Goal: Task Accomplishment & Management: Use online tool/utility

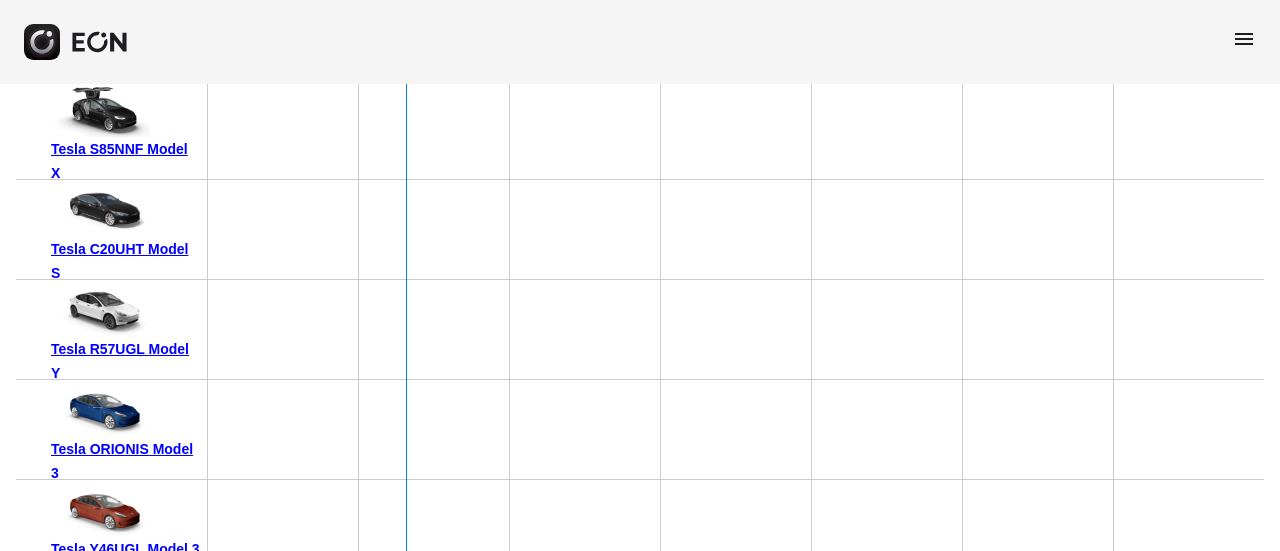
scroll to position [6624, 0]
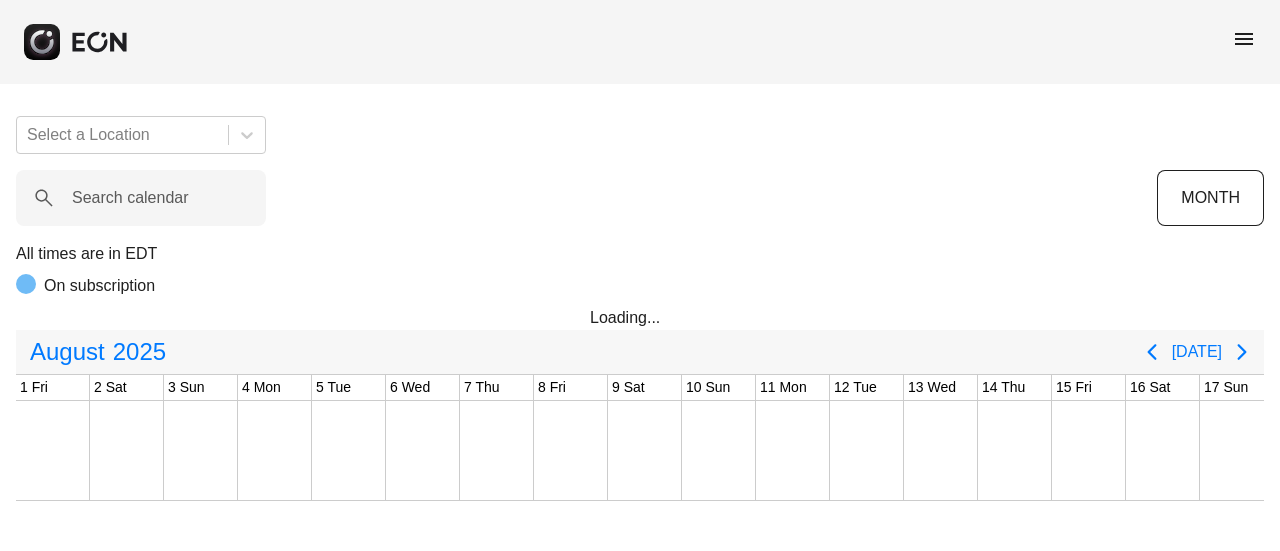
scroll to position [0, 1044]
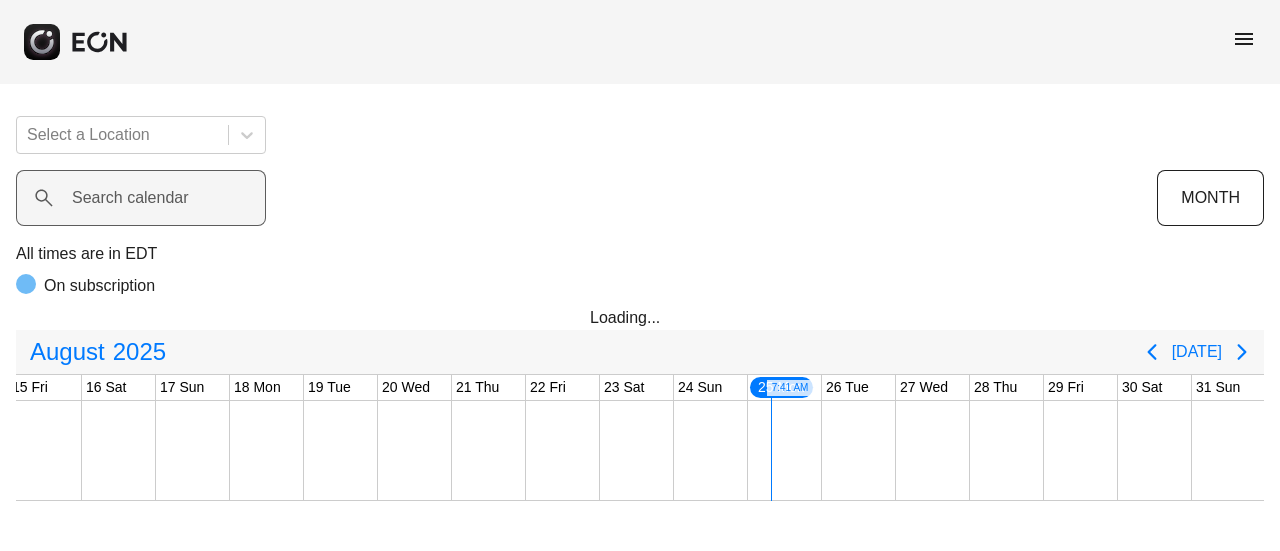
click at [112, 194] on label "Search calendar" at bounding box center [130, 198] width 117 height 24
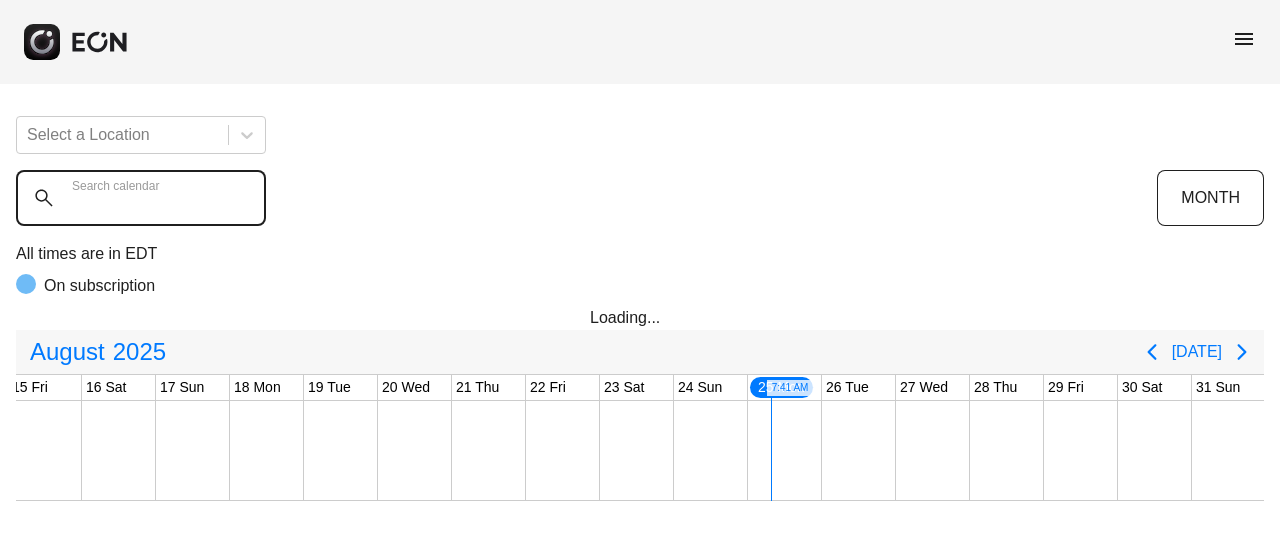
click at [112, 194] on calendar "Search calendar" at bounding box center [141, 198] width 250 height 56
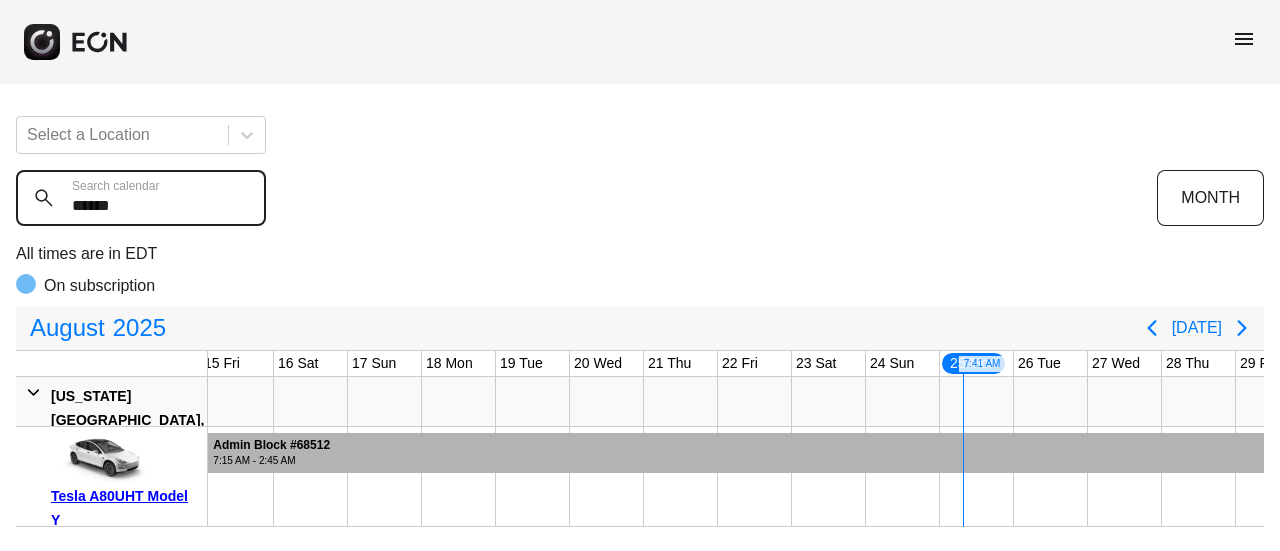
type calendar "******"
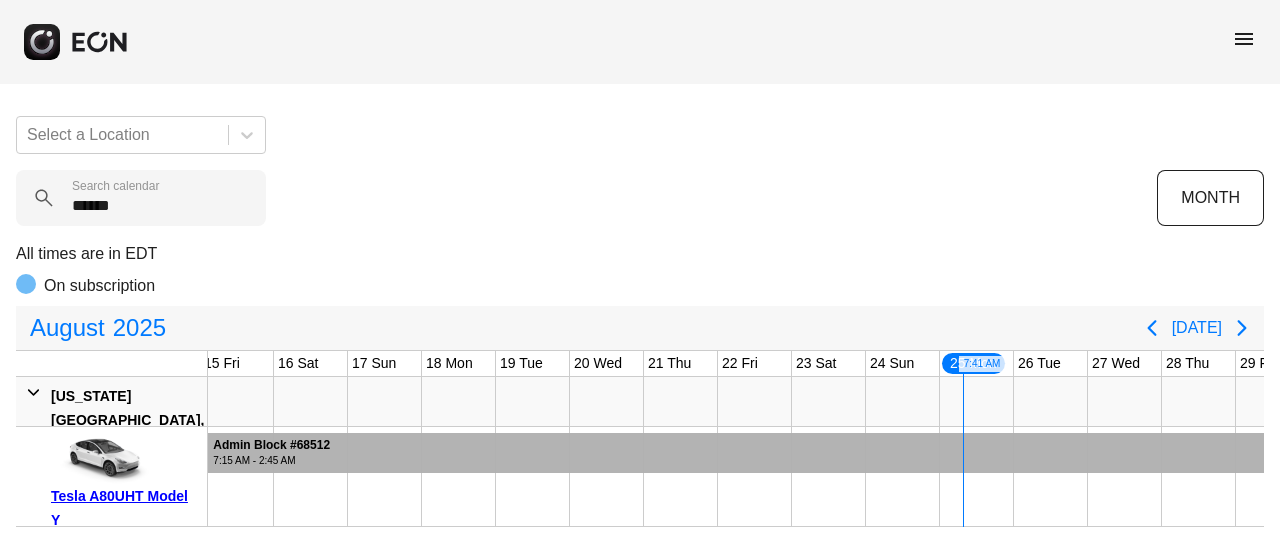
click at [684, 466] on div at bounding box center [322, 453] width 2270 height 40
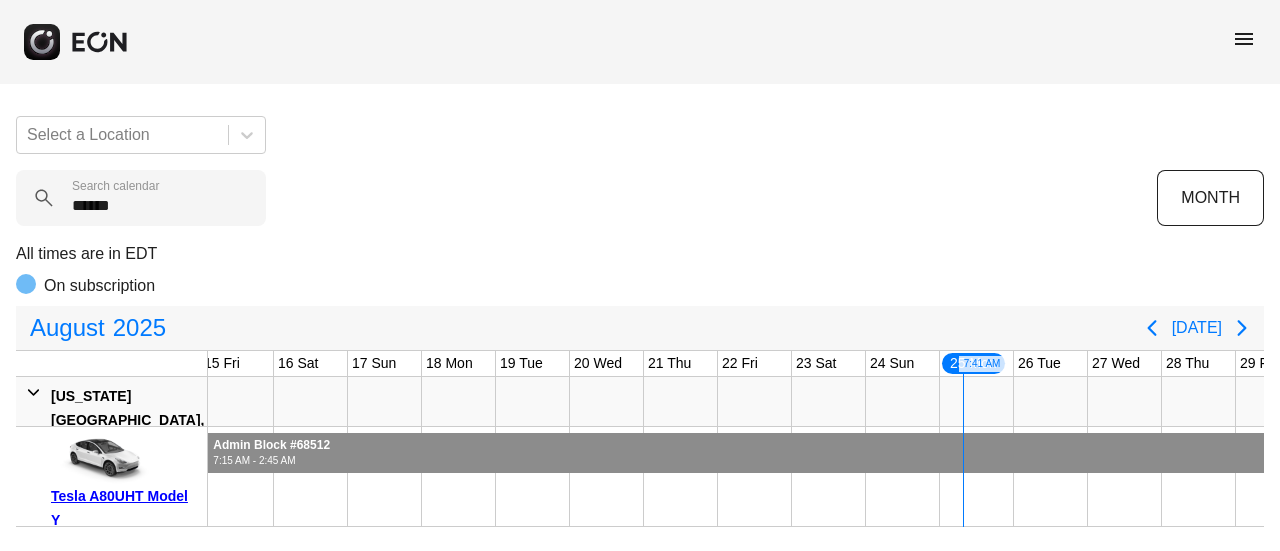
click at [684, 466] on div at bounding box center [322, 453] width 2270 height 40
